Goal: Task Accomplishment & Management: Manage account settings

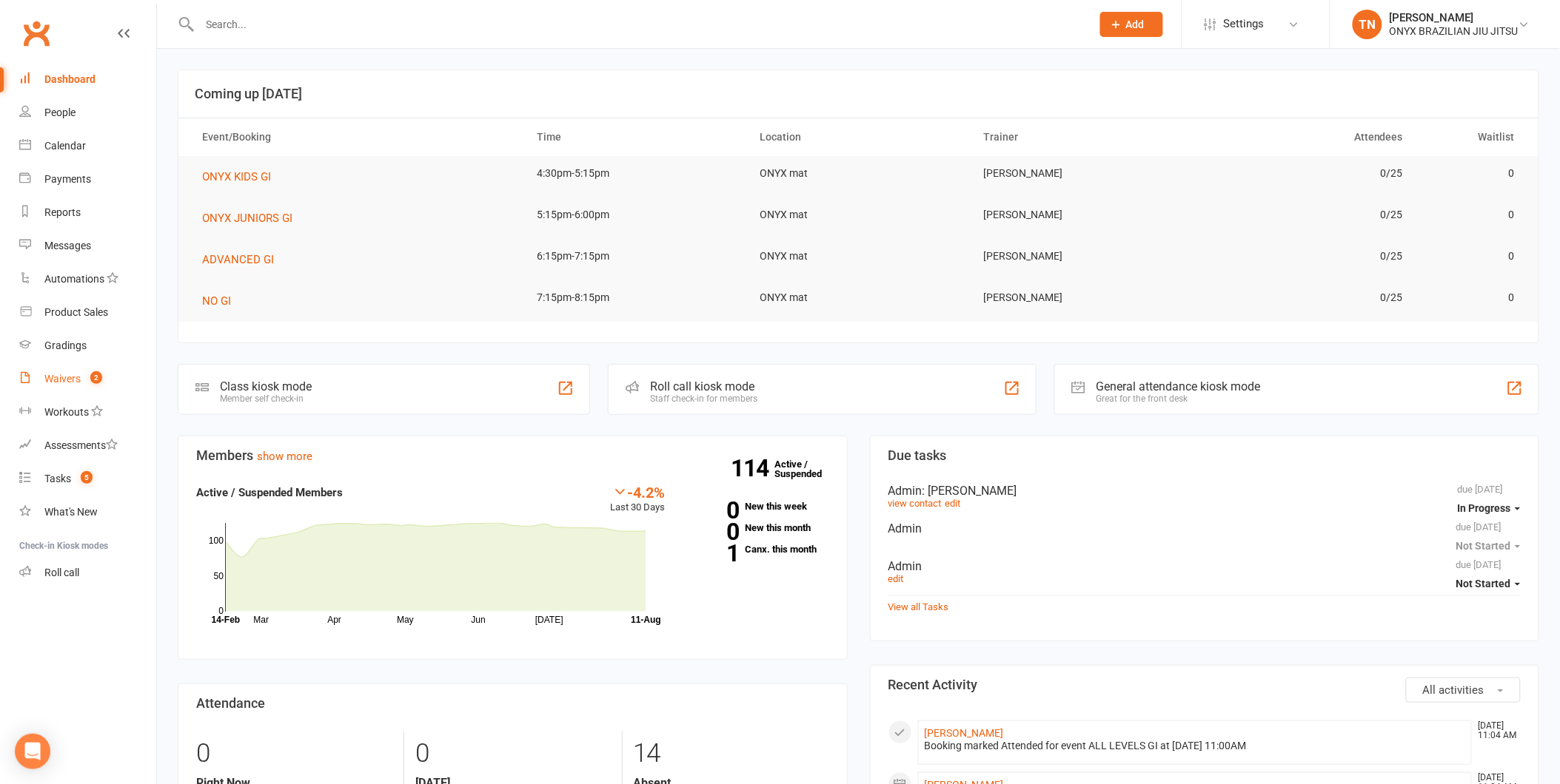
click at [43, 368] on link "Waivers 2" at bounding box center [88, 379] width 137 height 33
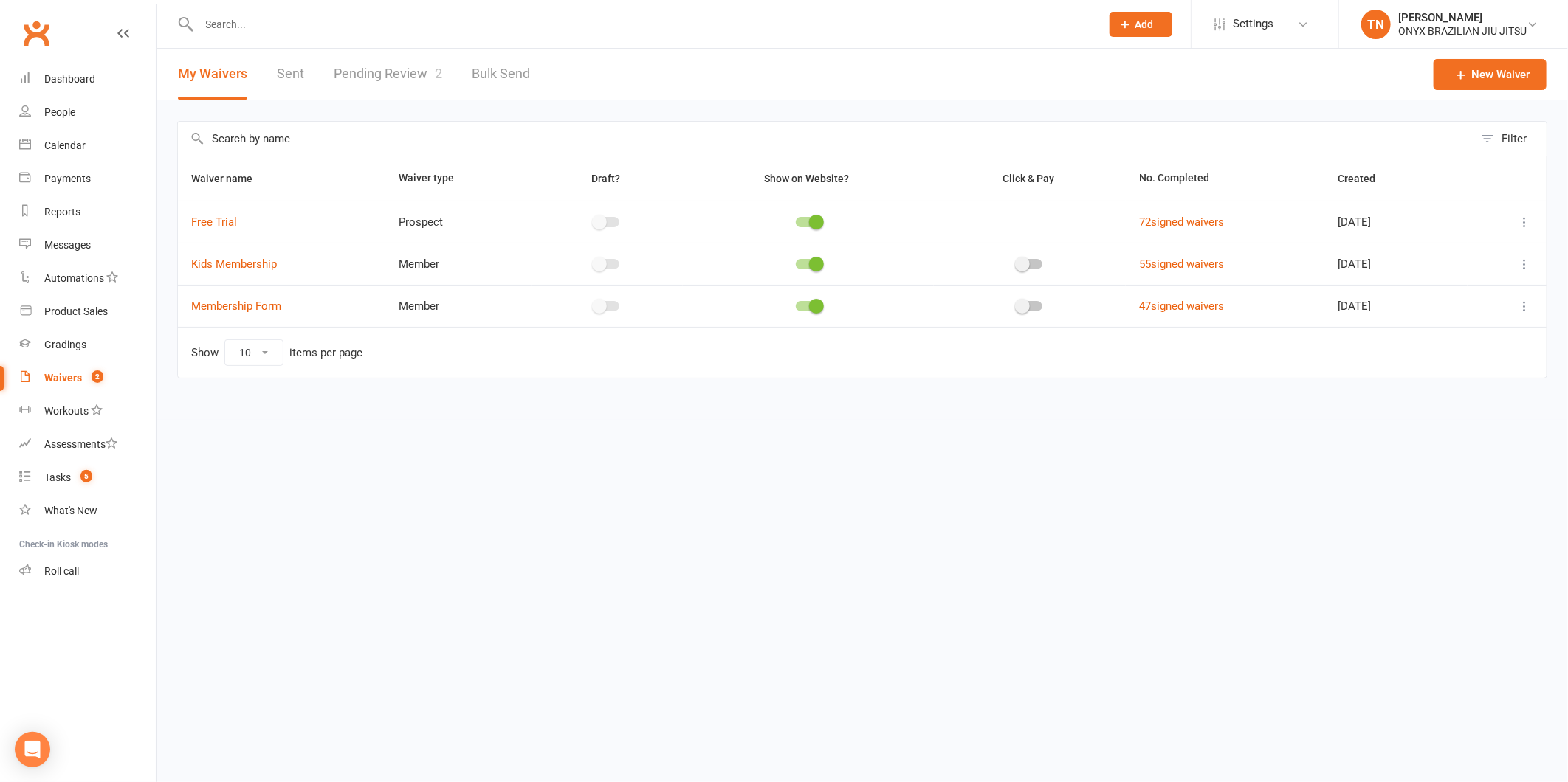
click at [392, 74] on link "Pending Review 2" at bounding box center [387, 74] width 109 height 51
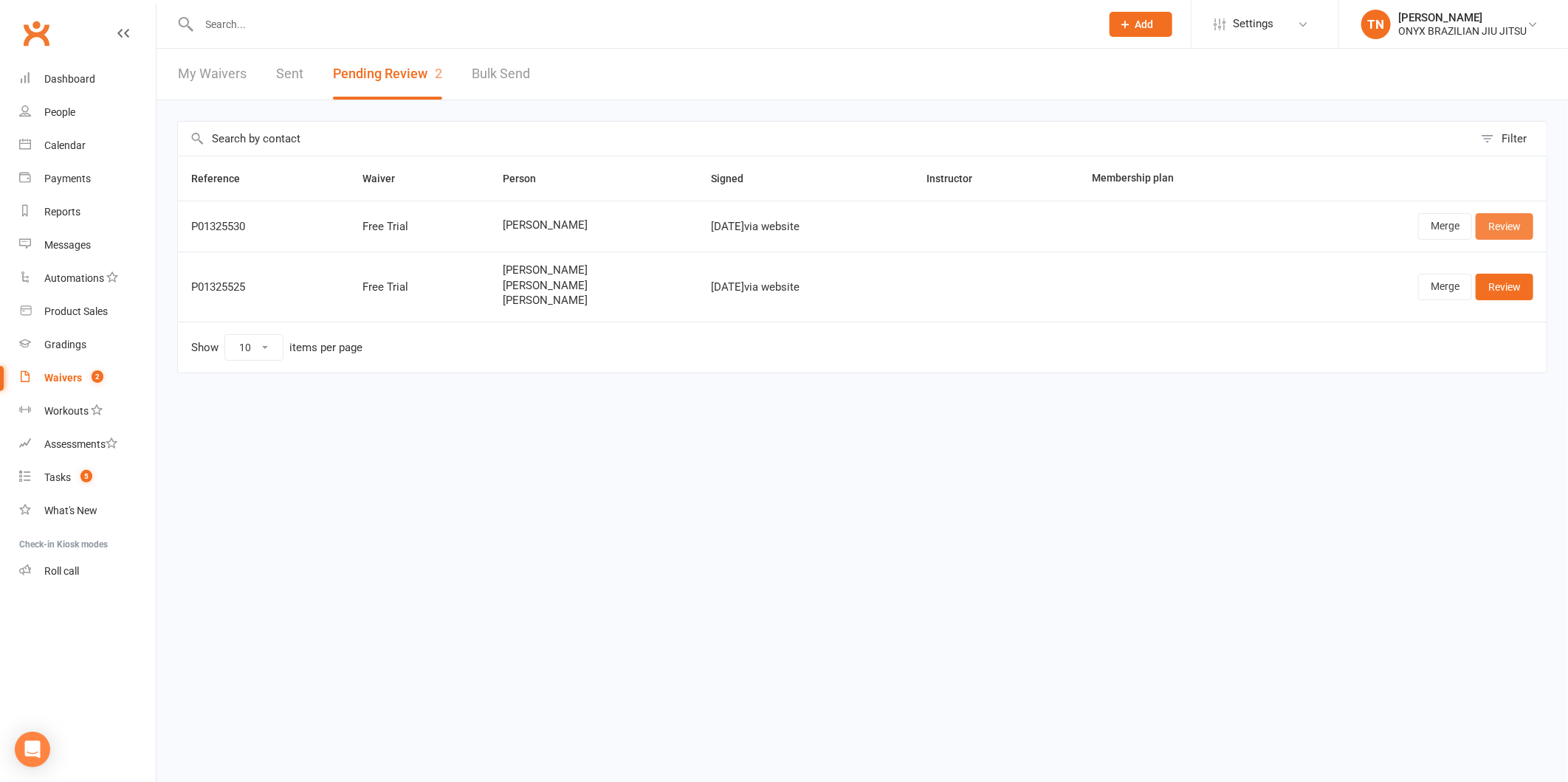
click at [1500, 216] on link "Review" at bounding box center [1504, 226] width 58 height 26
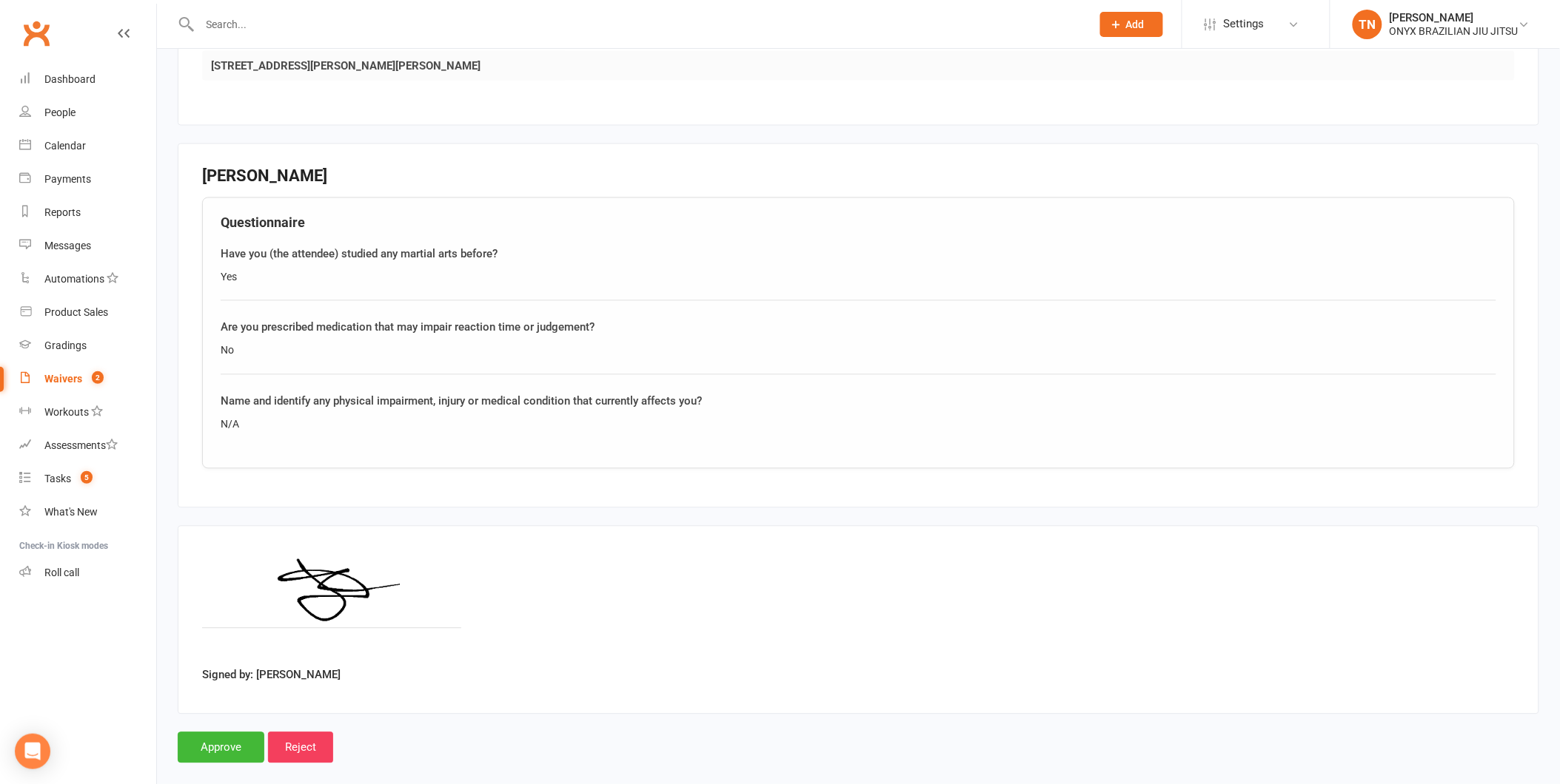
scroll to position [914, 0]
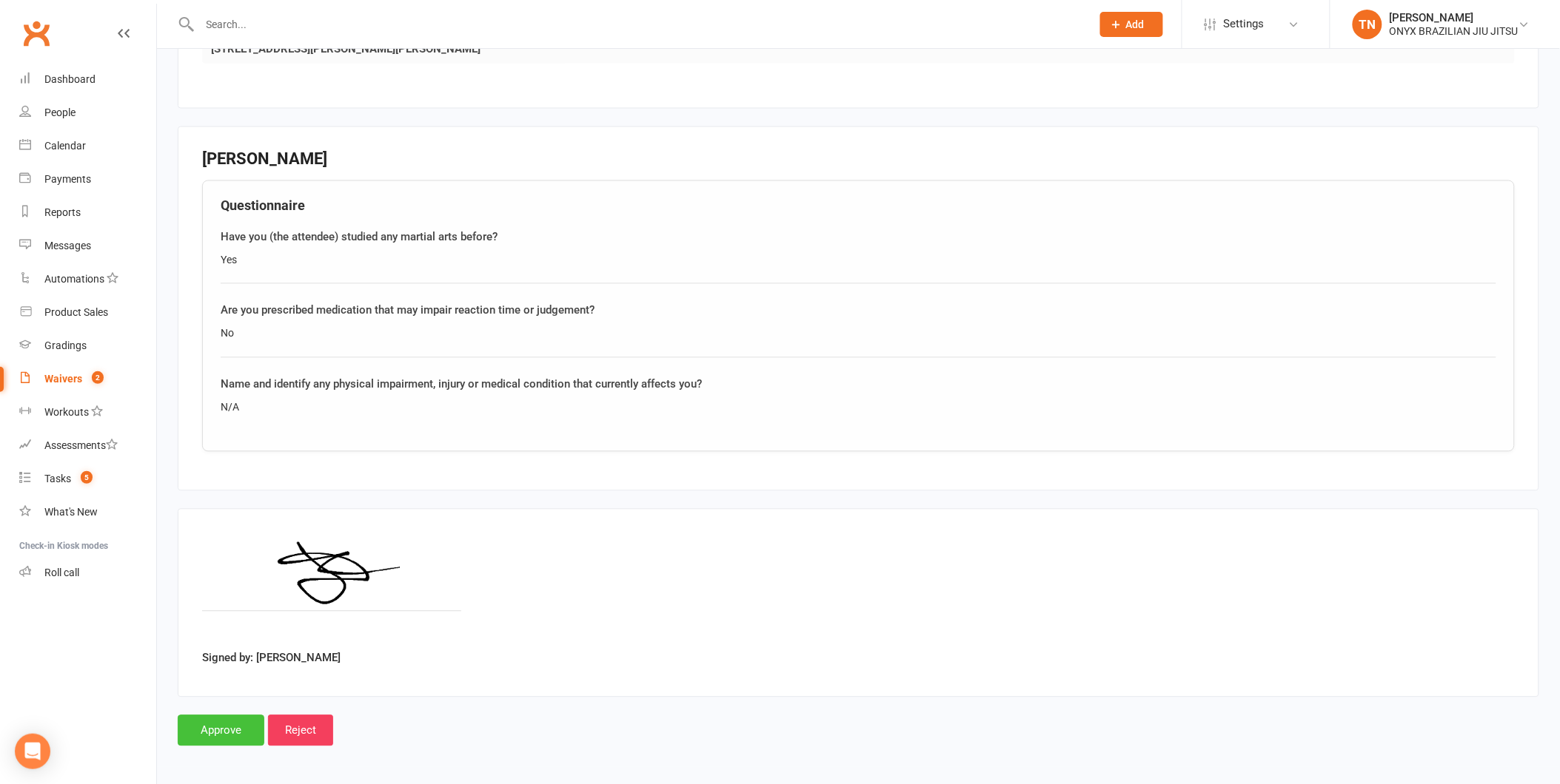
click at [241, 718] on input "Approve" at bounding box center [221, 731] width 86 height 31
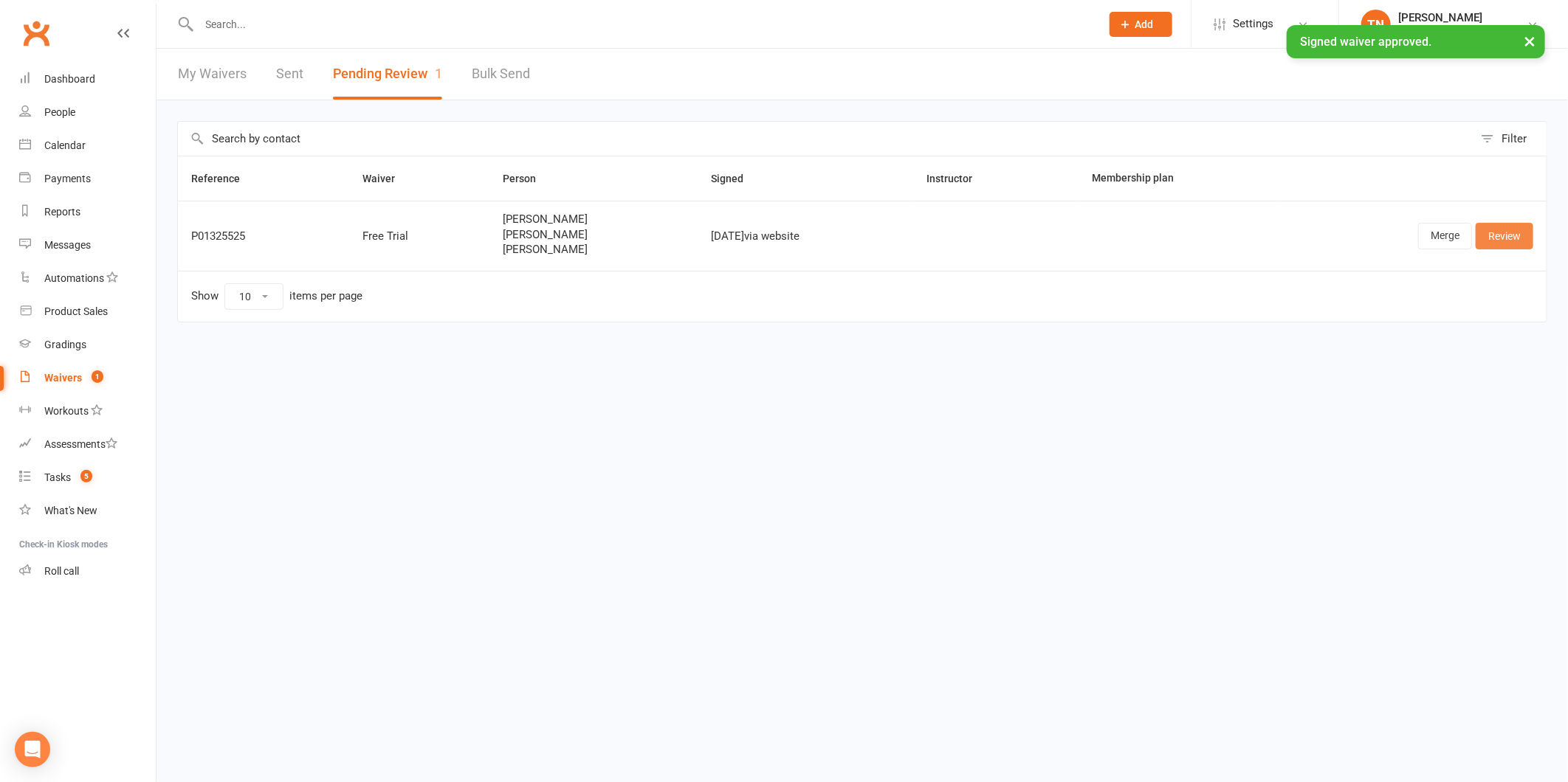
click at [1524, 226] on link "Review" at bounding box center [1504, 236] width 58 height 26
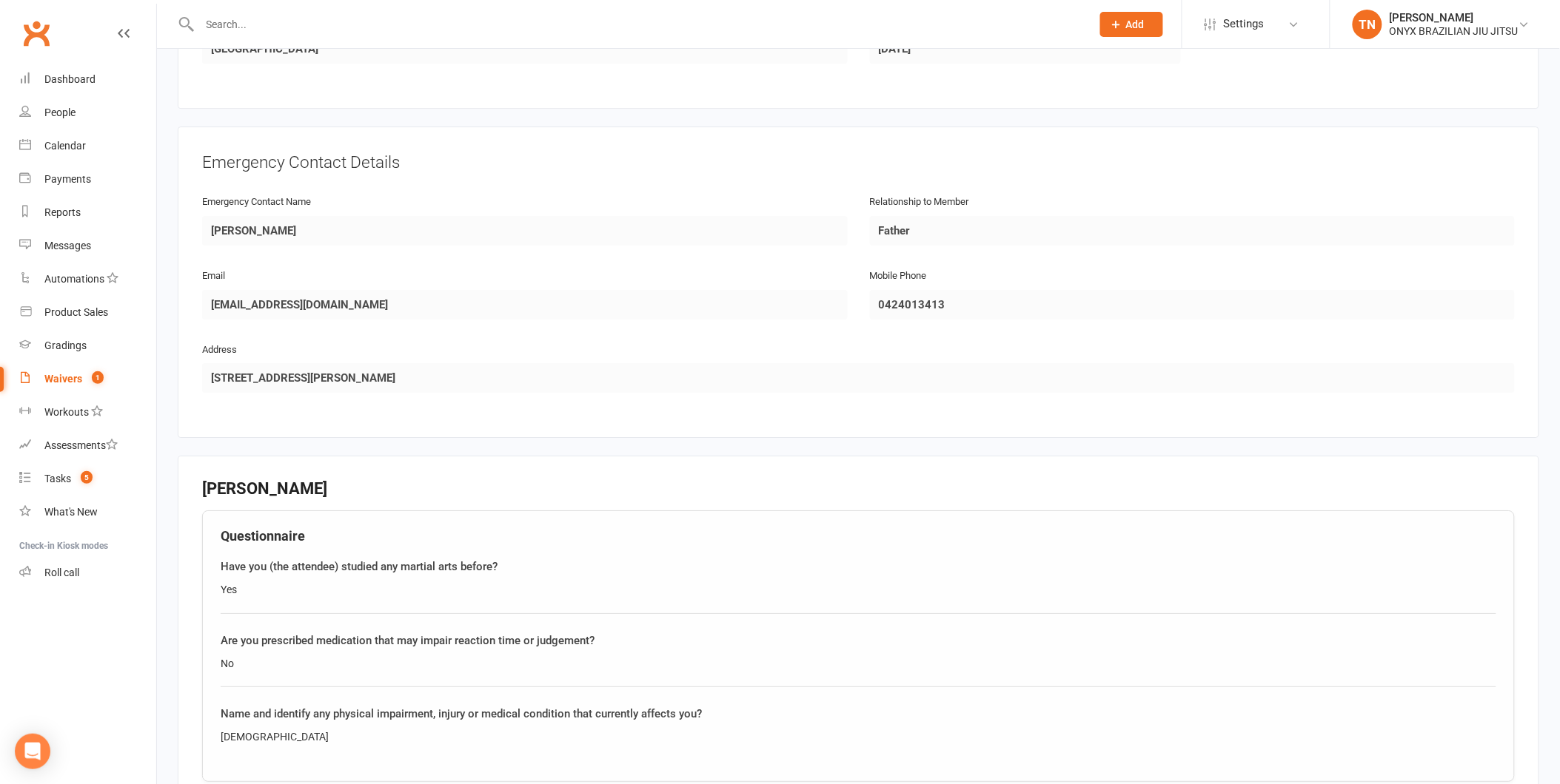
scroll to position [1954, 0]
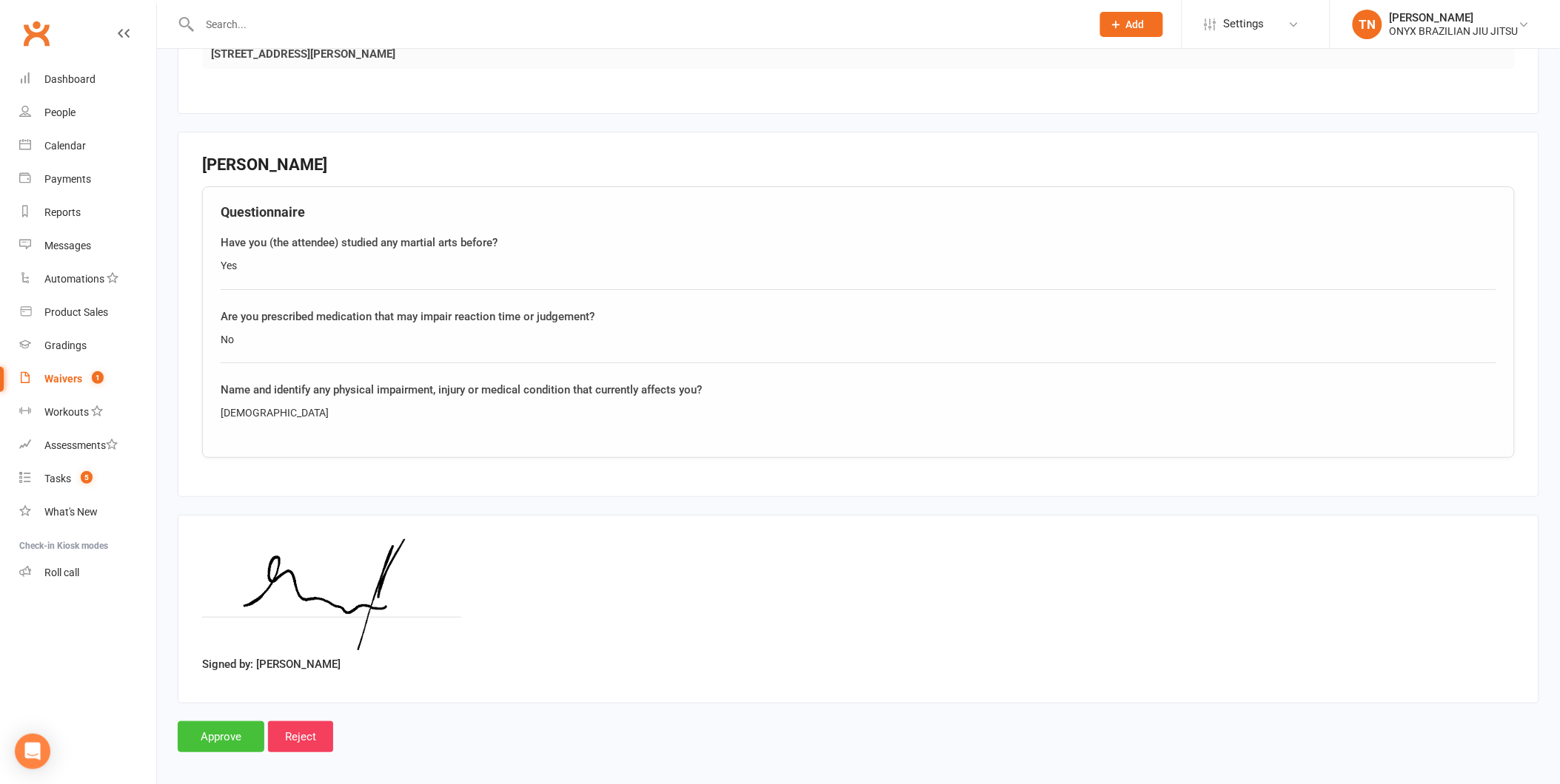
click at [189, 722] on input "Approve" at bounding box center [221, 737] width 86 height 31
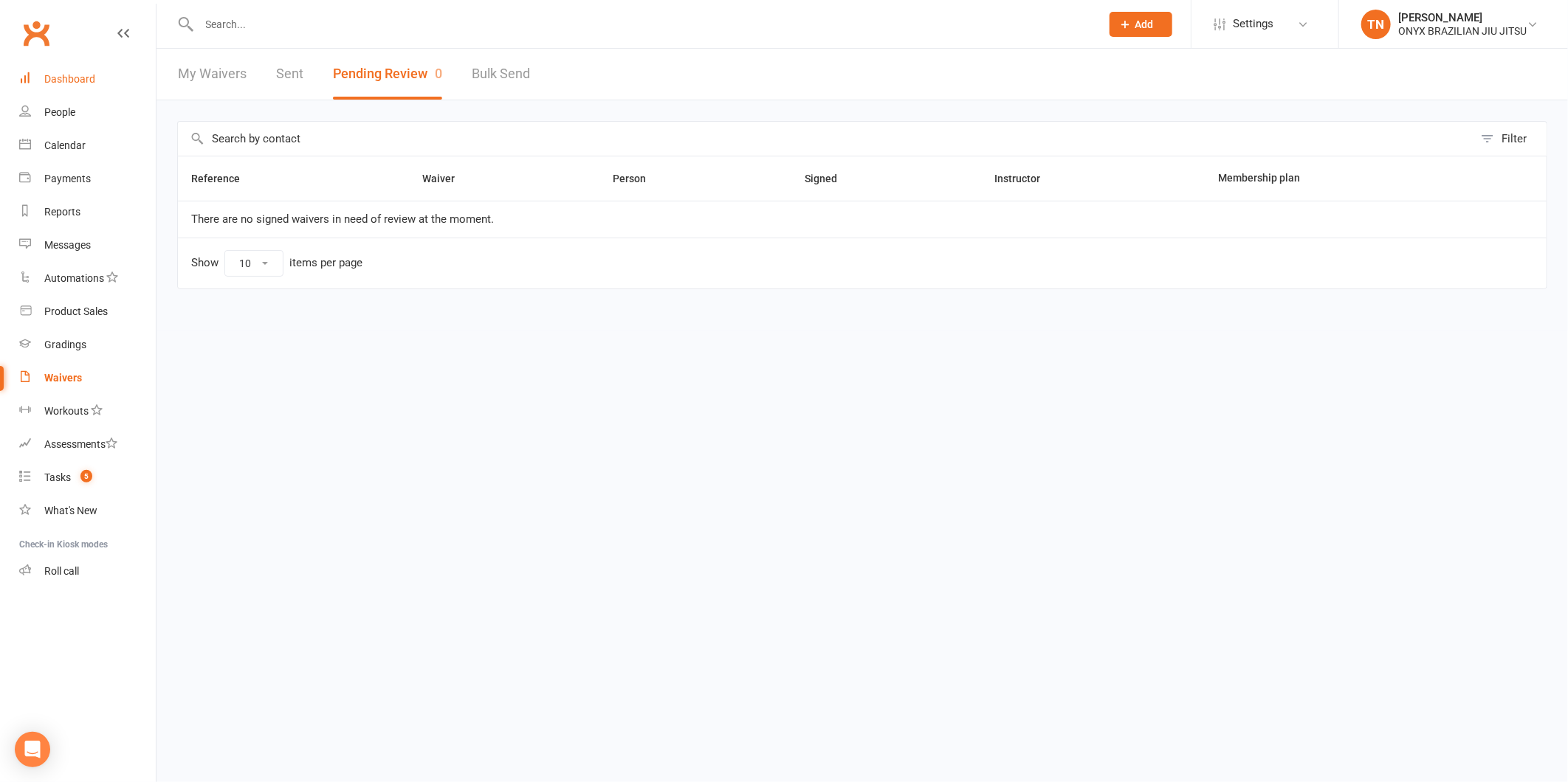
click at [85, 74] on div "Dashboard" at bounding box center [69, 79] width 51 height 12
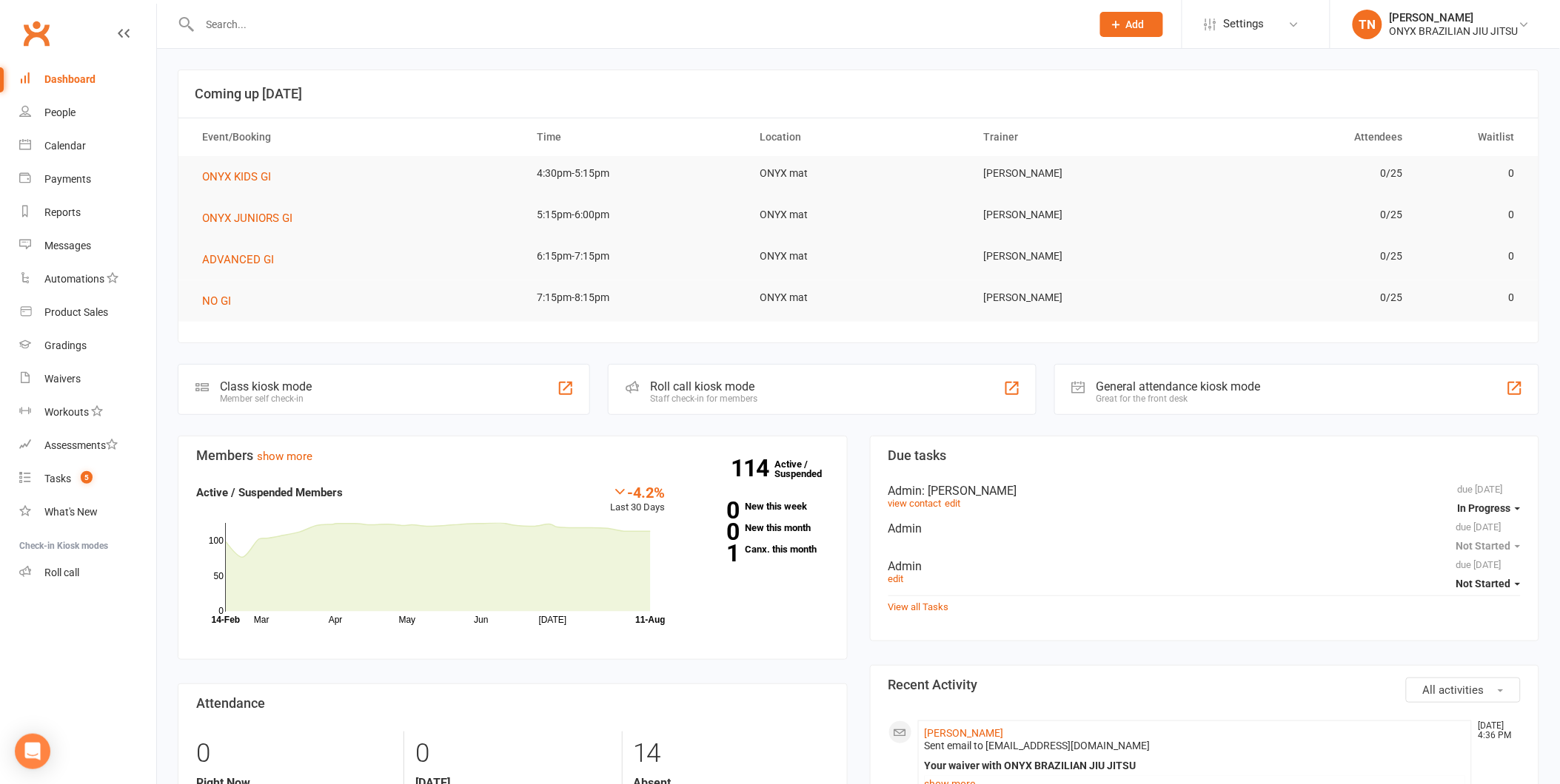
click at [679, 368] on div "Roll call kiosk mode Staff check-in for members" at bounding box center [822, 390] width 428 height 51
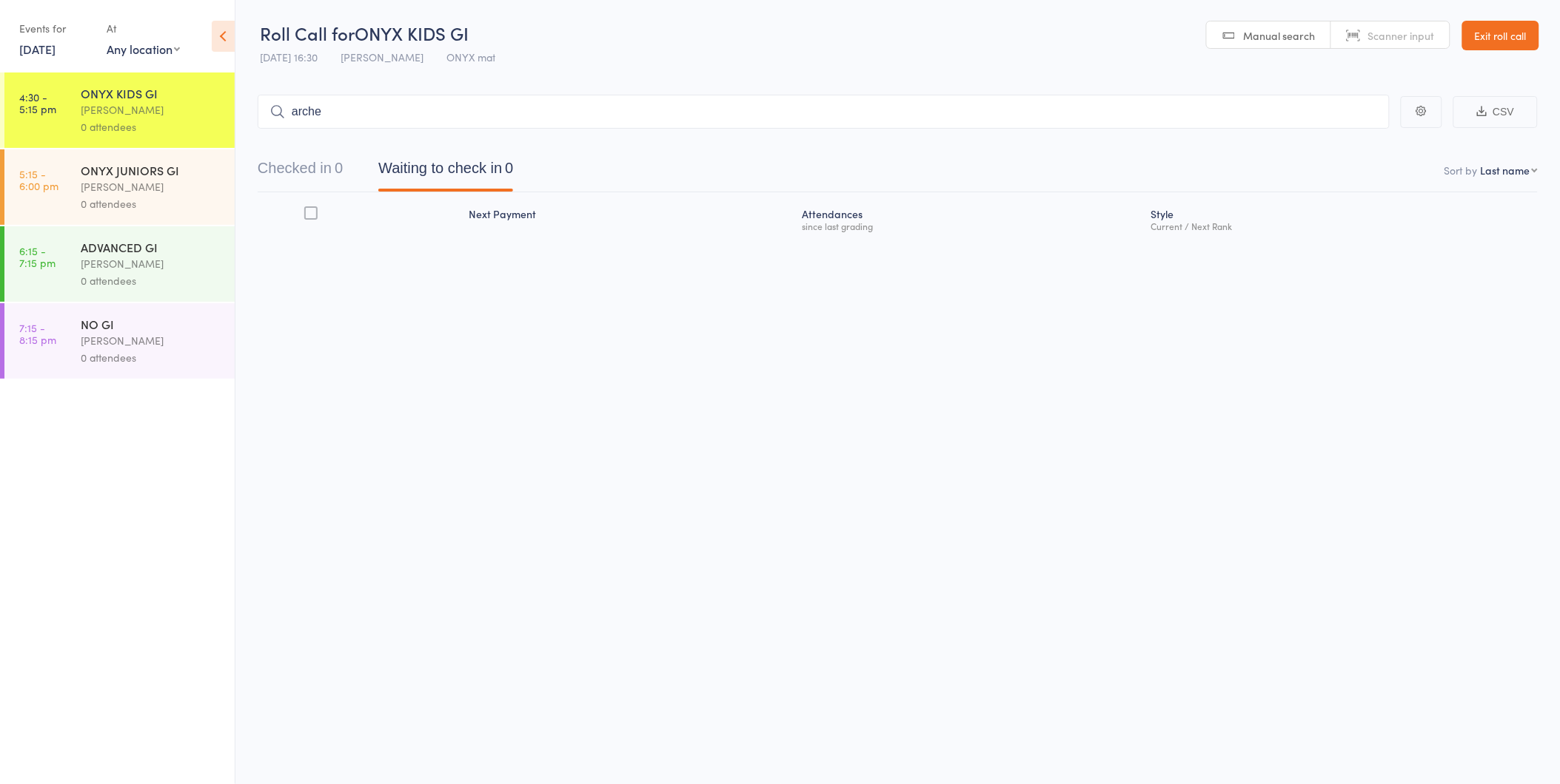
type input "archer"
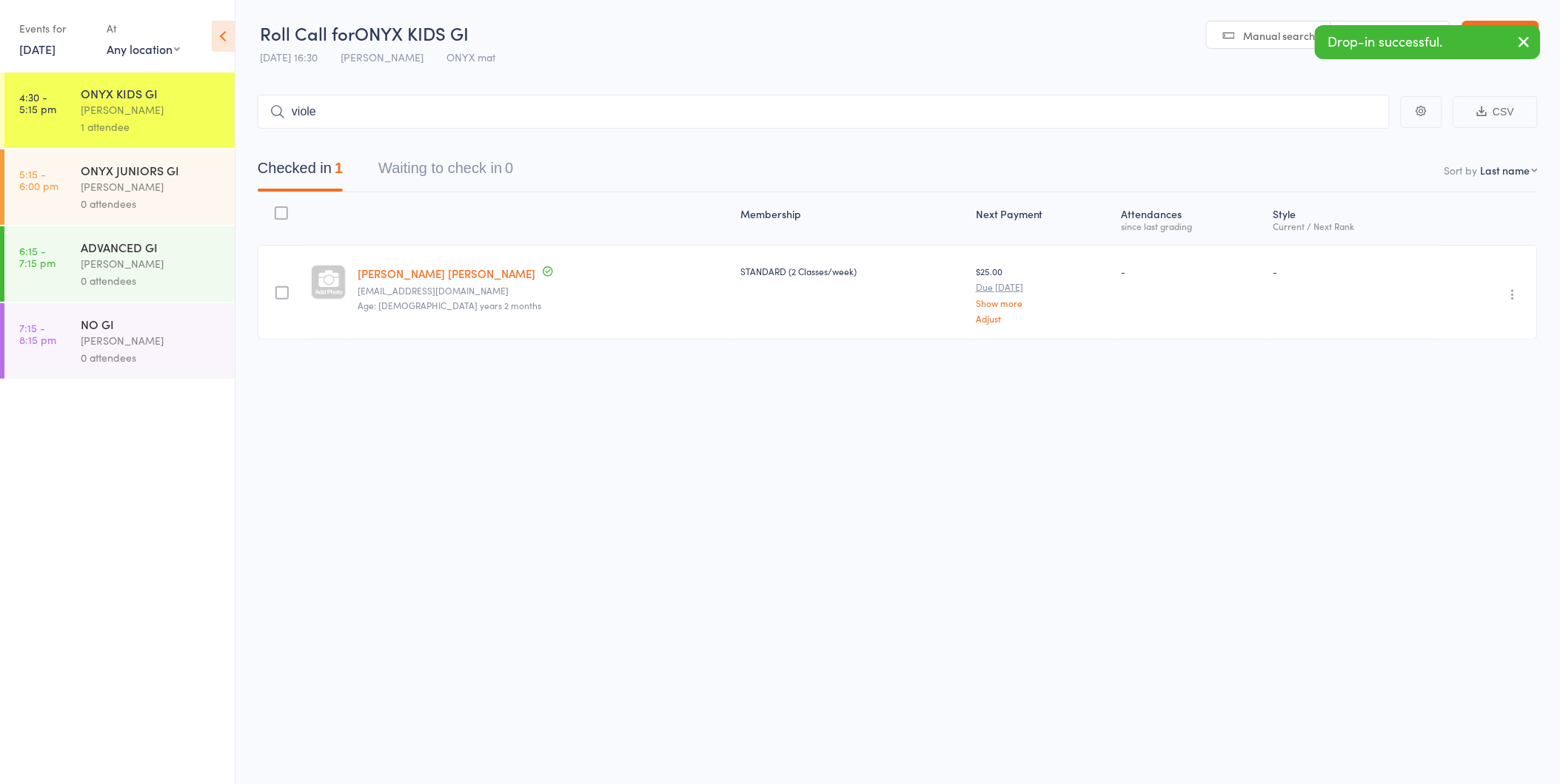
type input "violet"
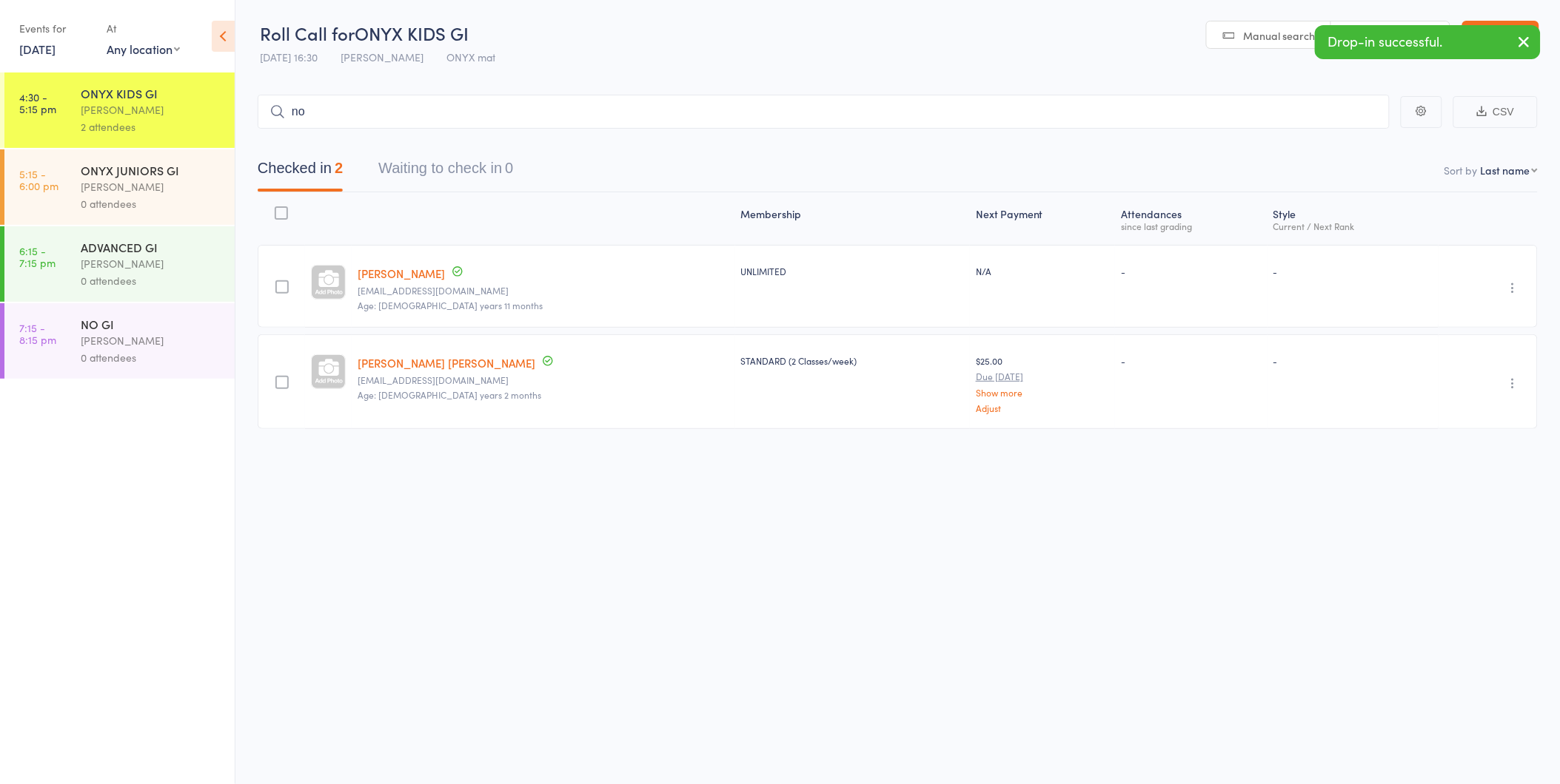
type input "noa"
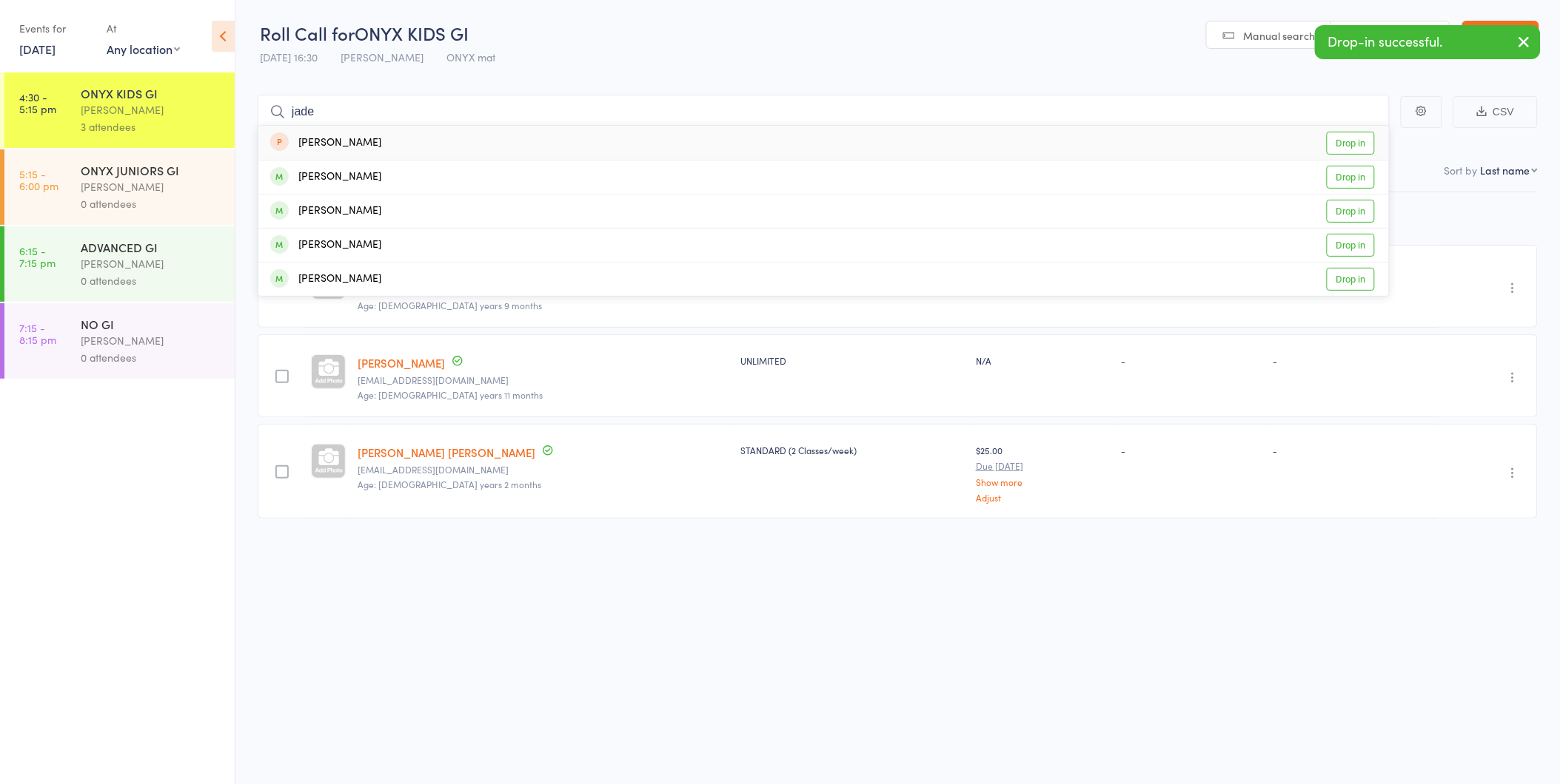
type input "jade m"
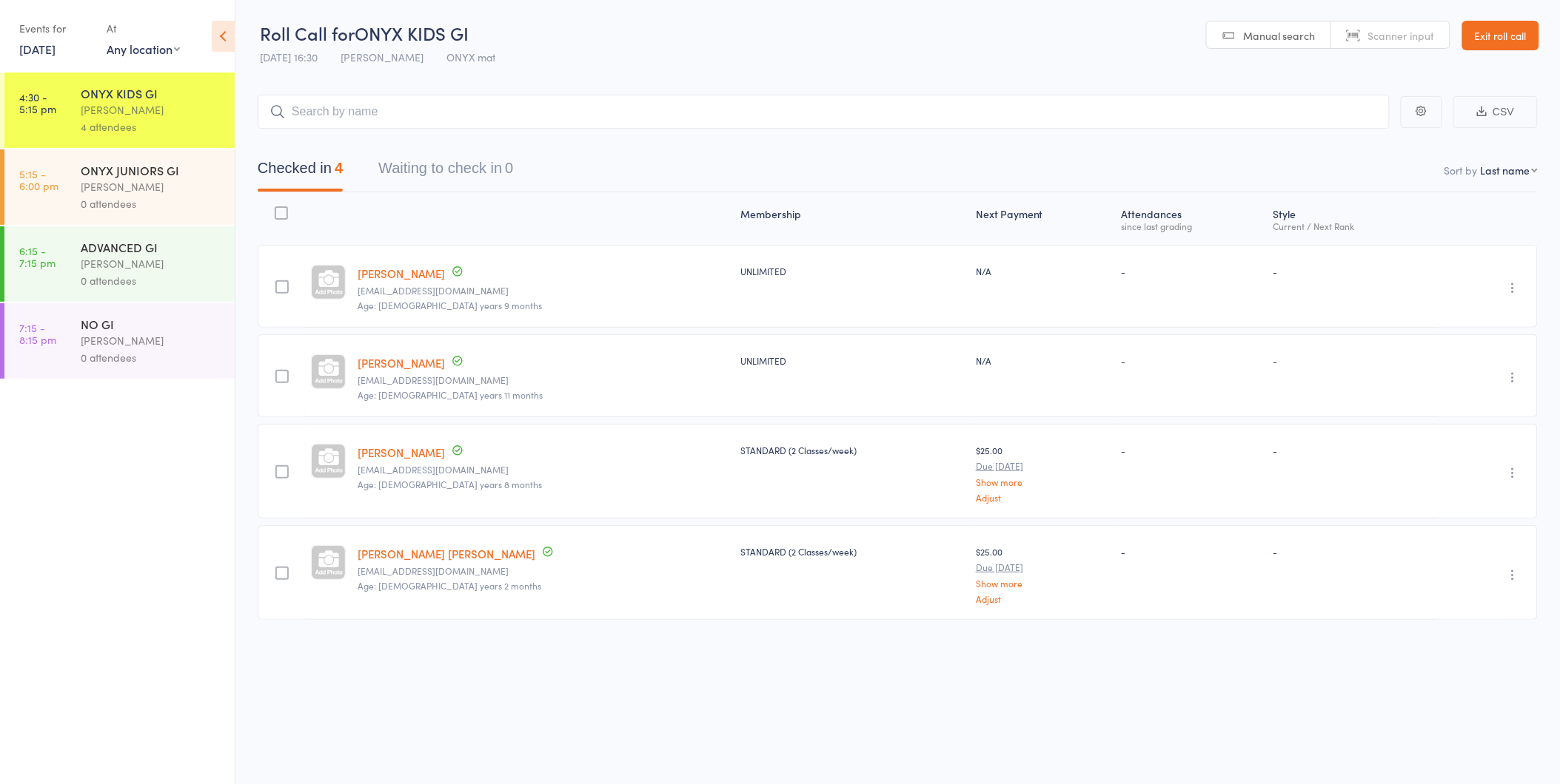
click at [1478, 35] on link "Exit roll call" at bounding box center [1500, 35] width 77 height 29
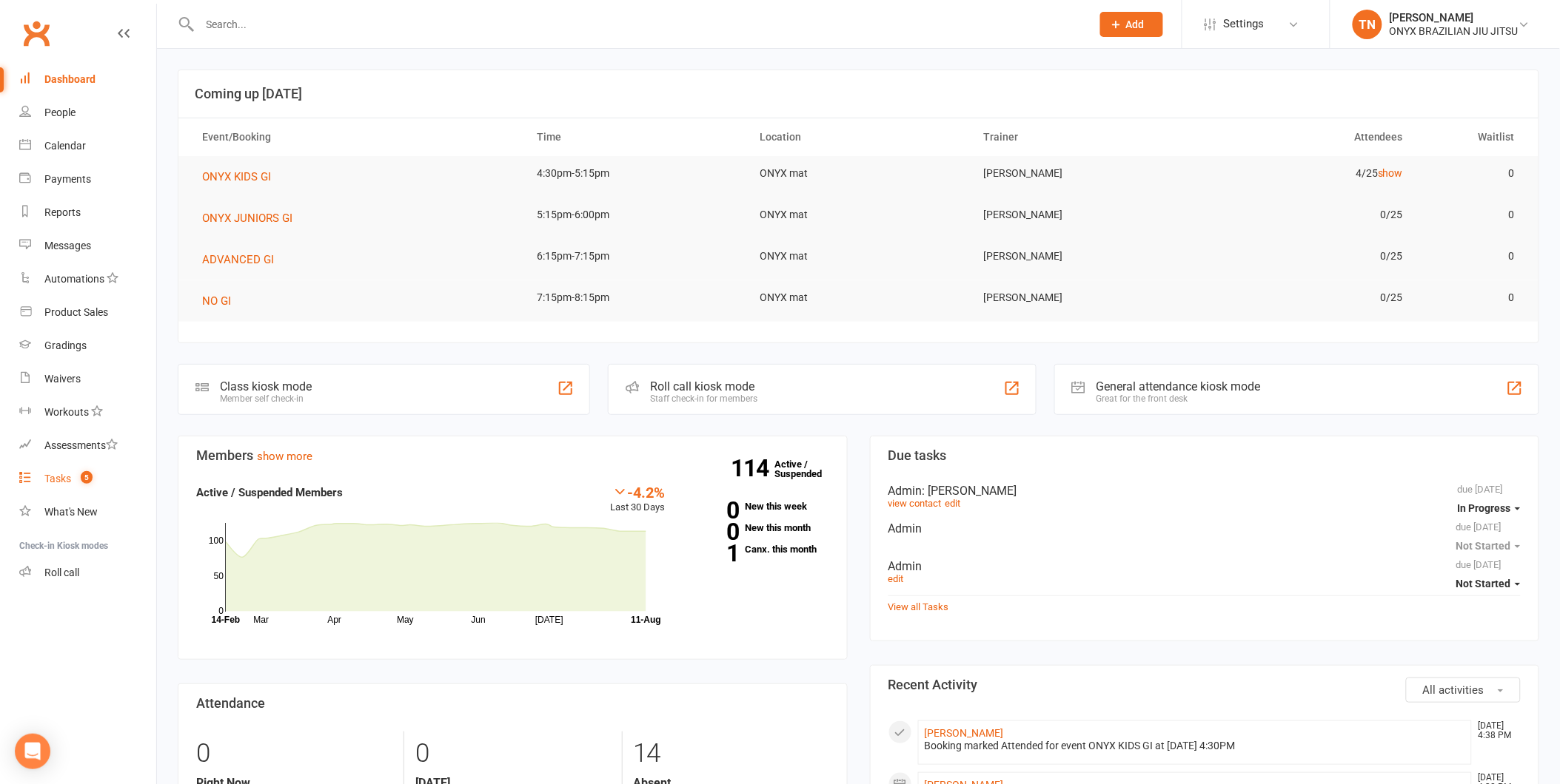
click at [38, 463] on link "Tasks 5" at bounding box center [88, 479] width 137 height 33
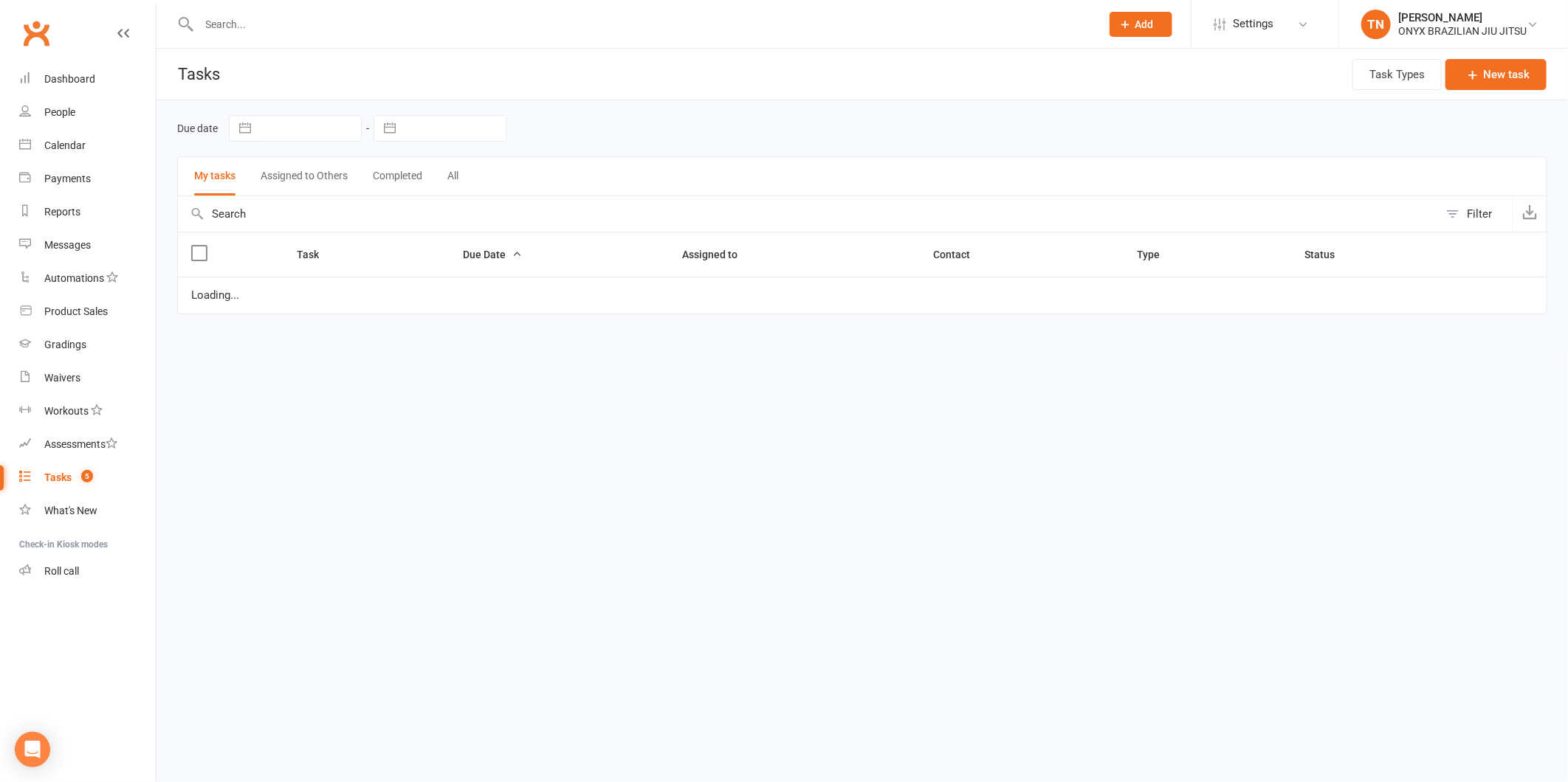
select select "started"
